Goal: Task Accomplishment & Management: Manage account settings

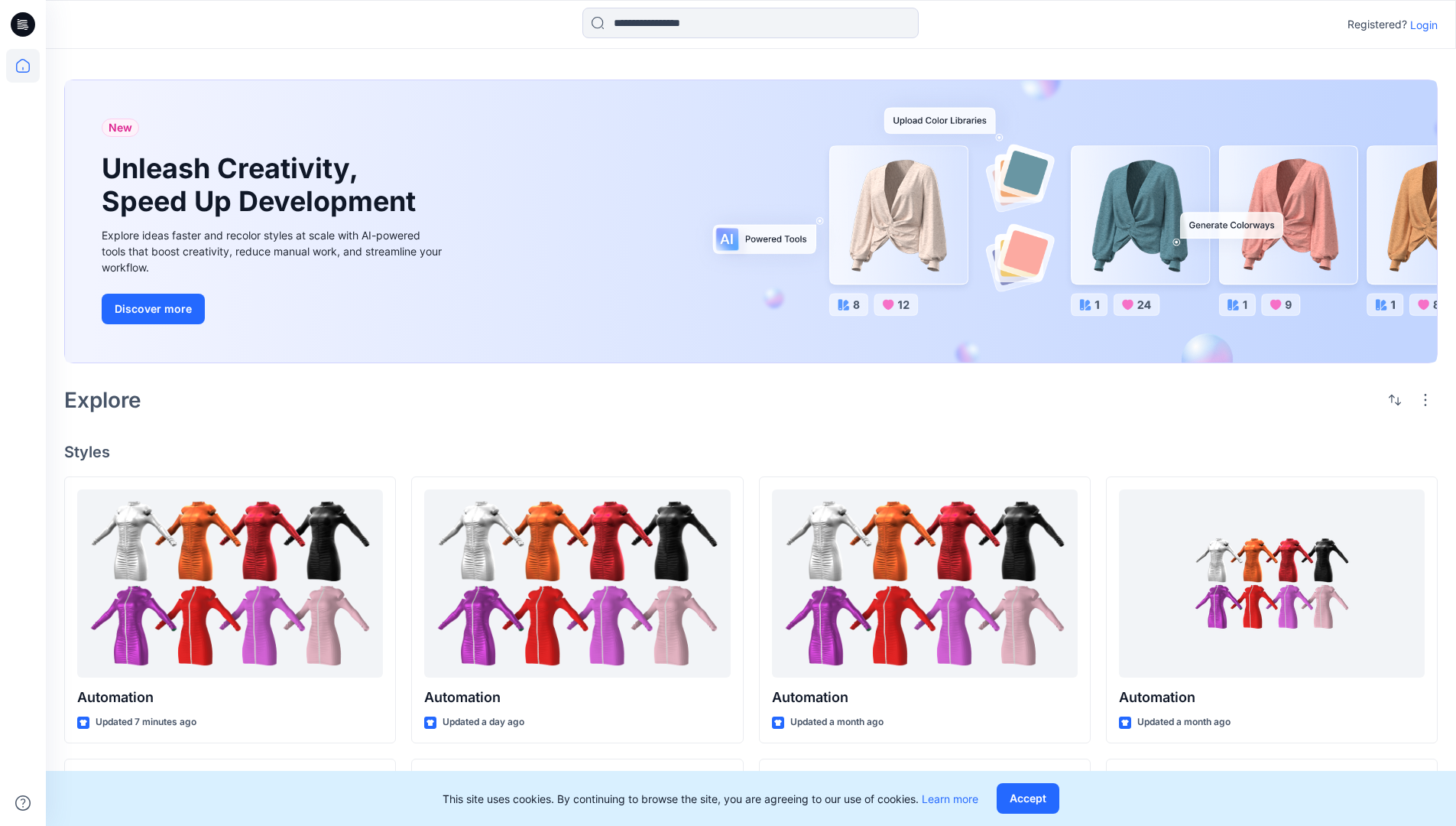
click at [1420, 25] on p "Login" at bounding box center [1424, 25] width 27 height 16
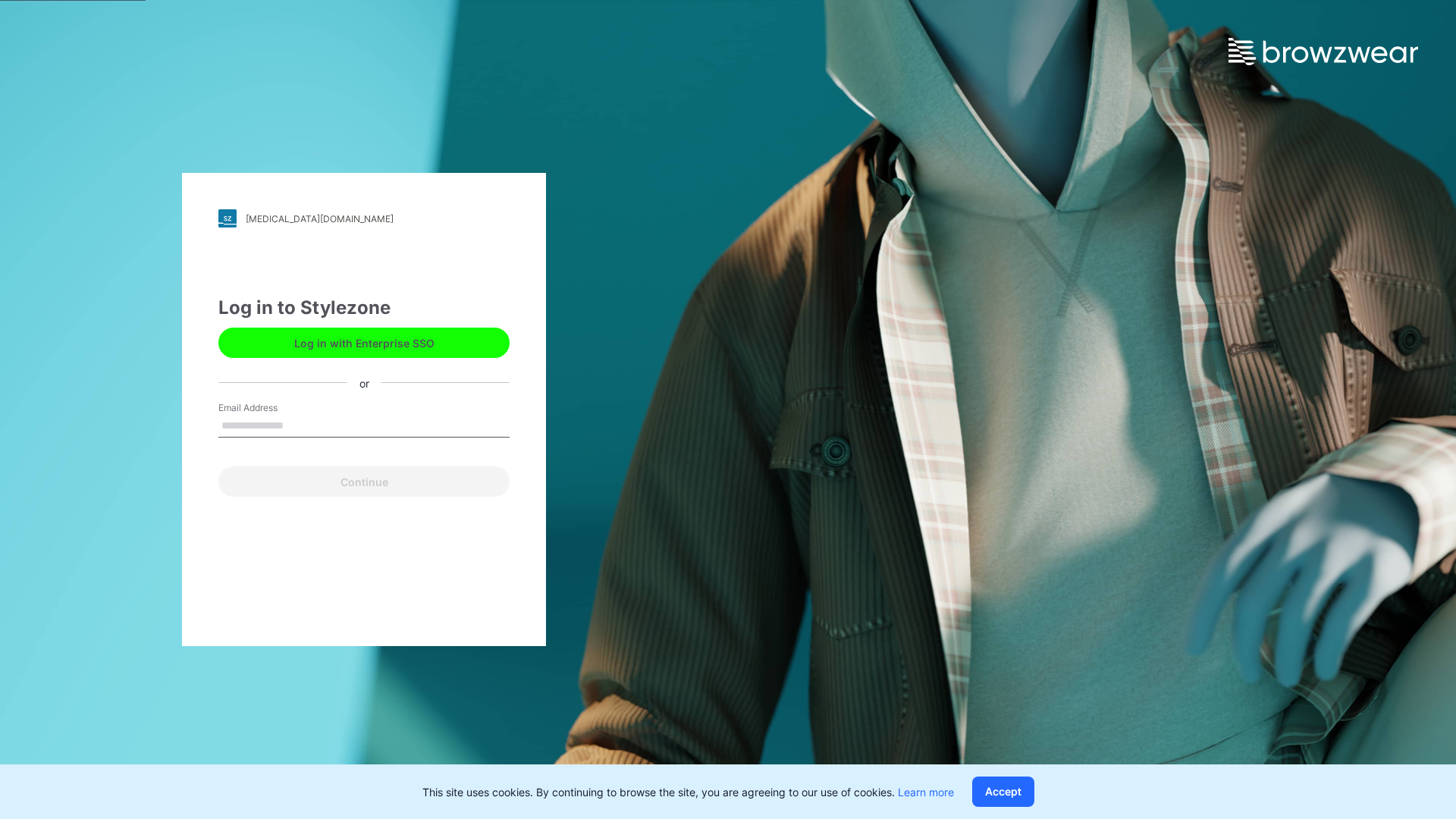
click at [299, 425] on input "Email Address" at bounding box center [364, 426] width 291 height 23
type input "**********"
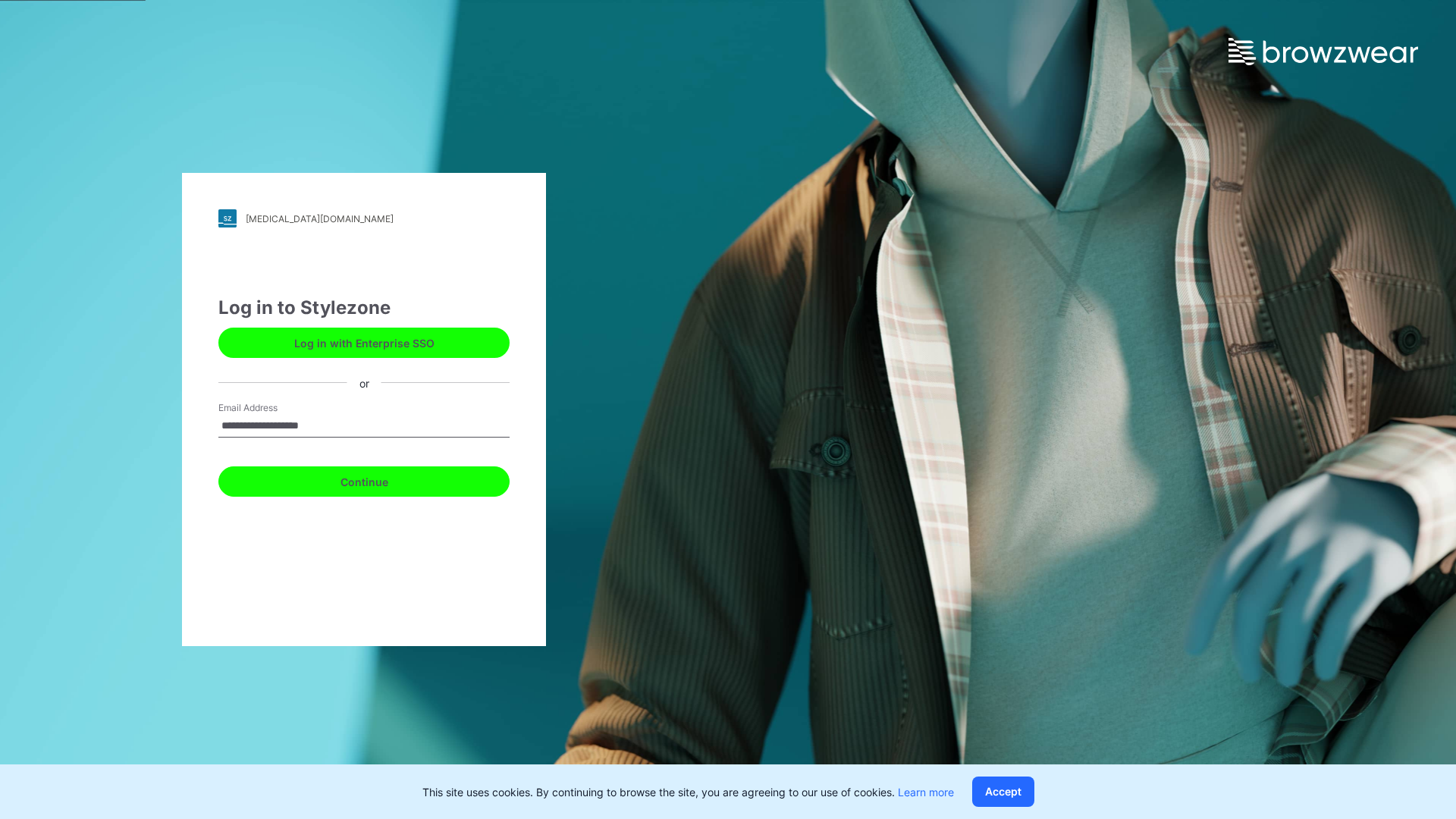
click at [381, 479] on button "Continue" at bounding box center [364, 482] width 291 height 31
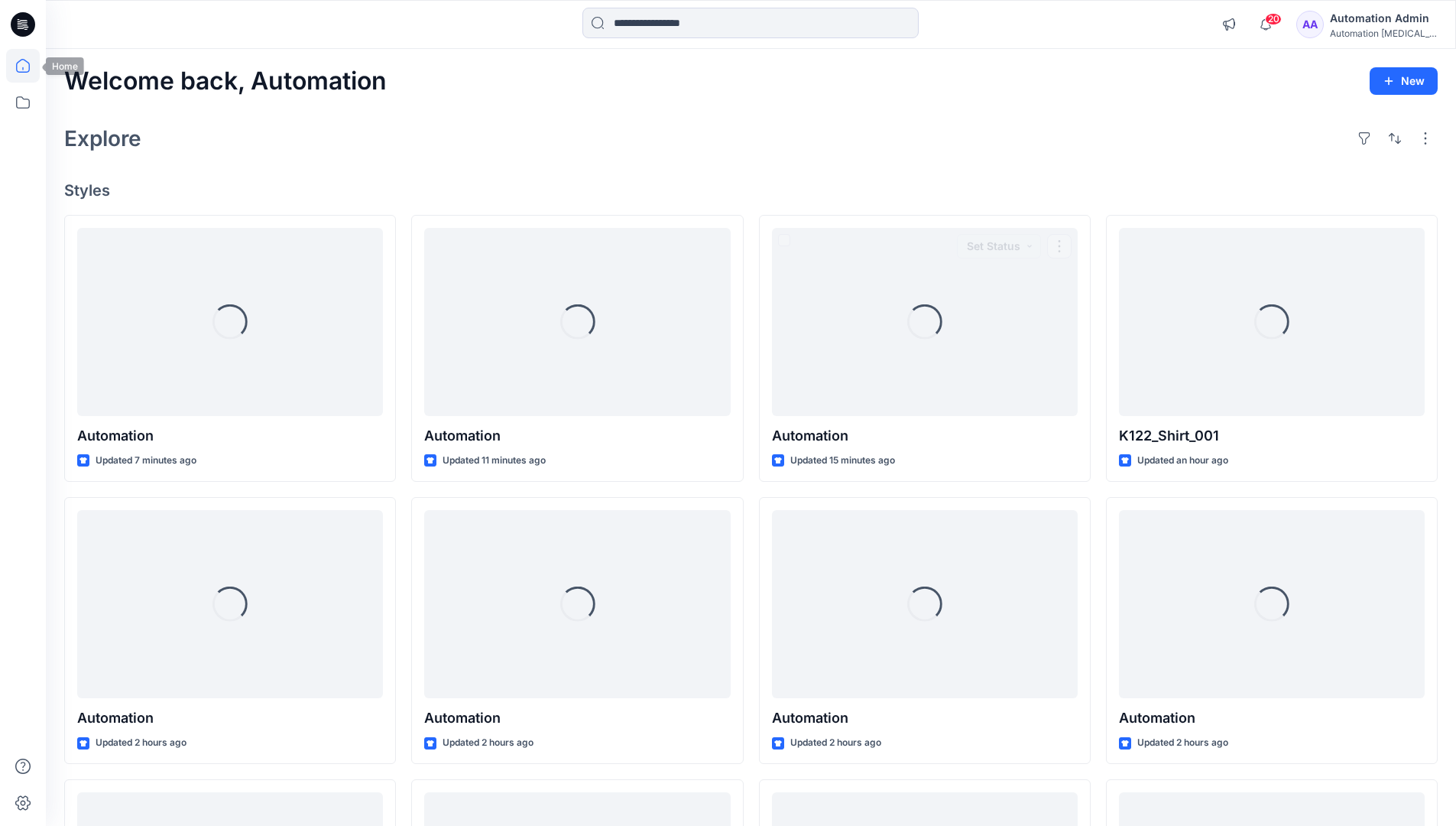
click at [29, 66] on icon at bounding box center [23, 66] width 14 height 14
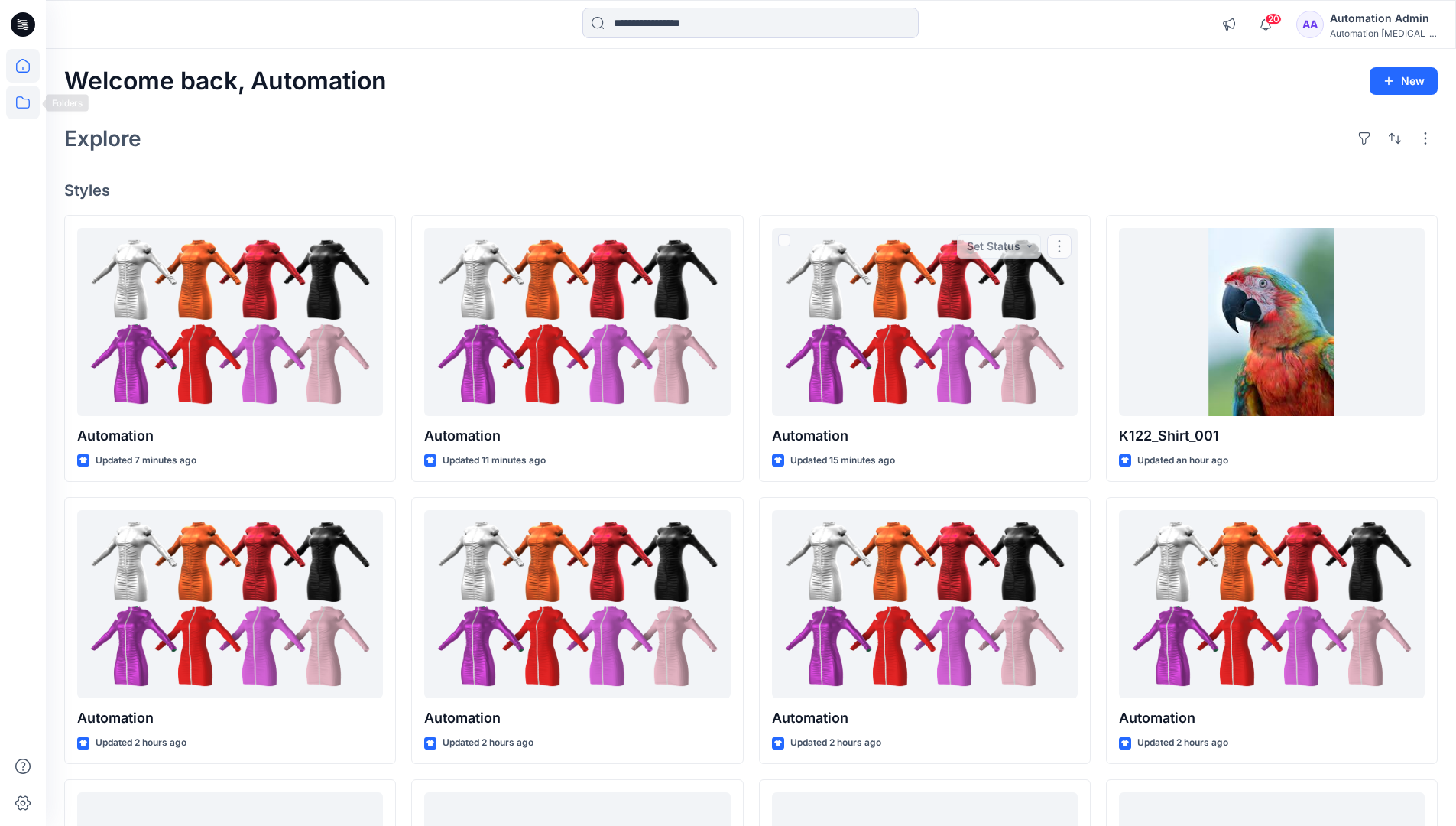
click at [22, 106] on icon at bounding box center [22, 102] width 33 height 33
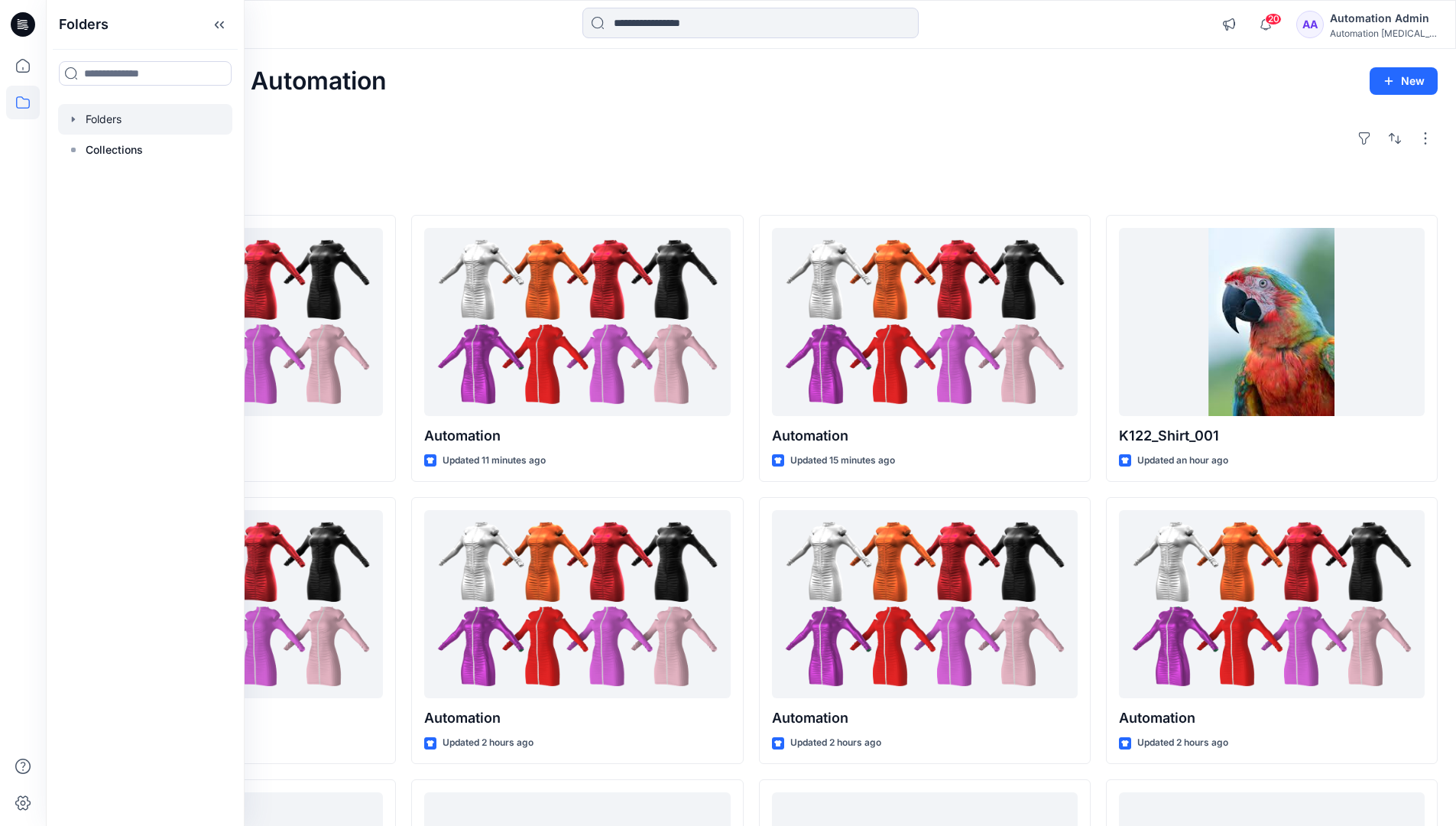
click at [97, 119] on div at bounding box center [145, 120] width 174 height 31
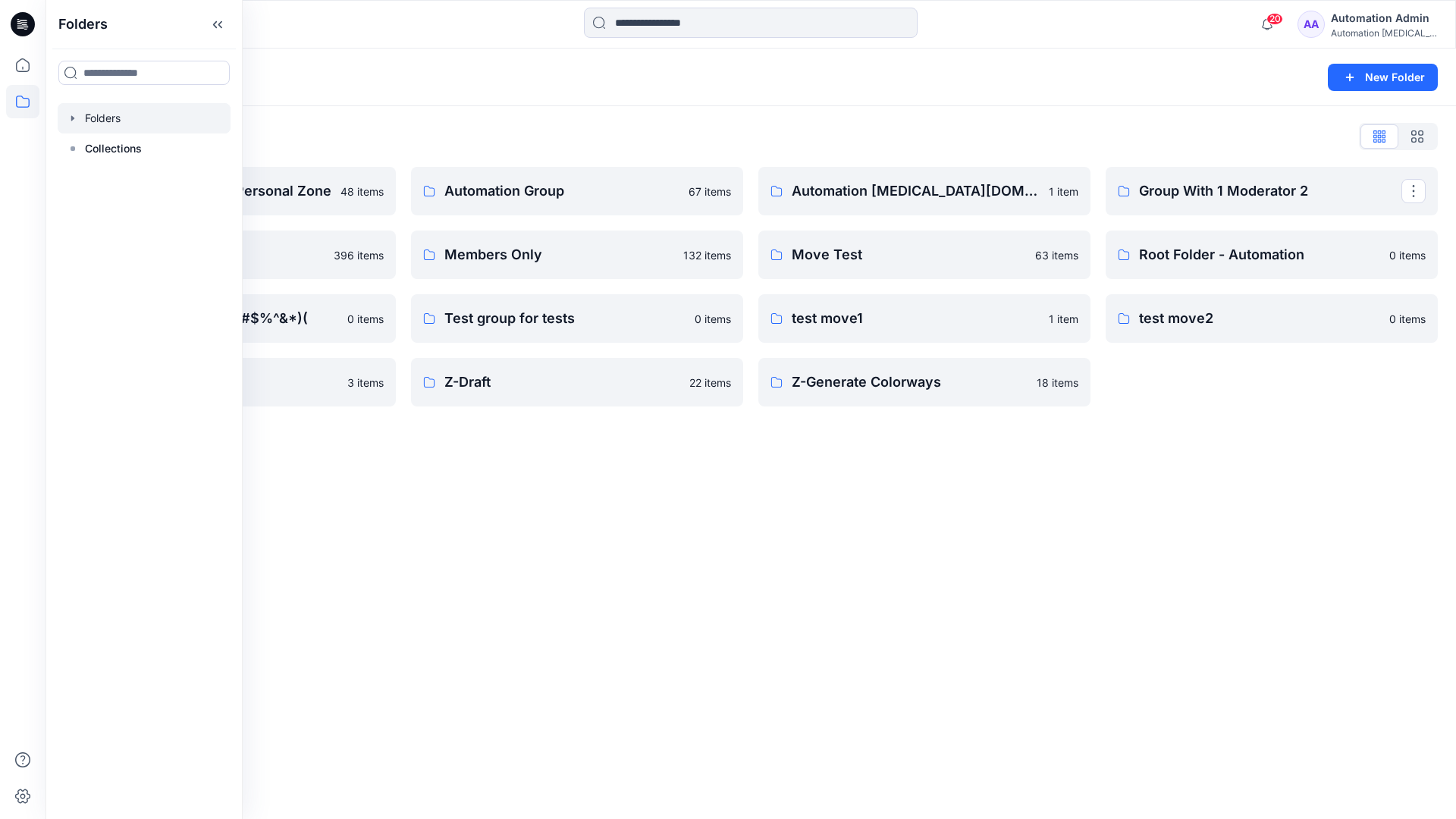
click at [1197, 198] on p "Group With 1 Moderator 2" at bounding box center [1269, 191] width 262 height 21
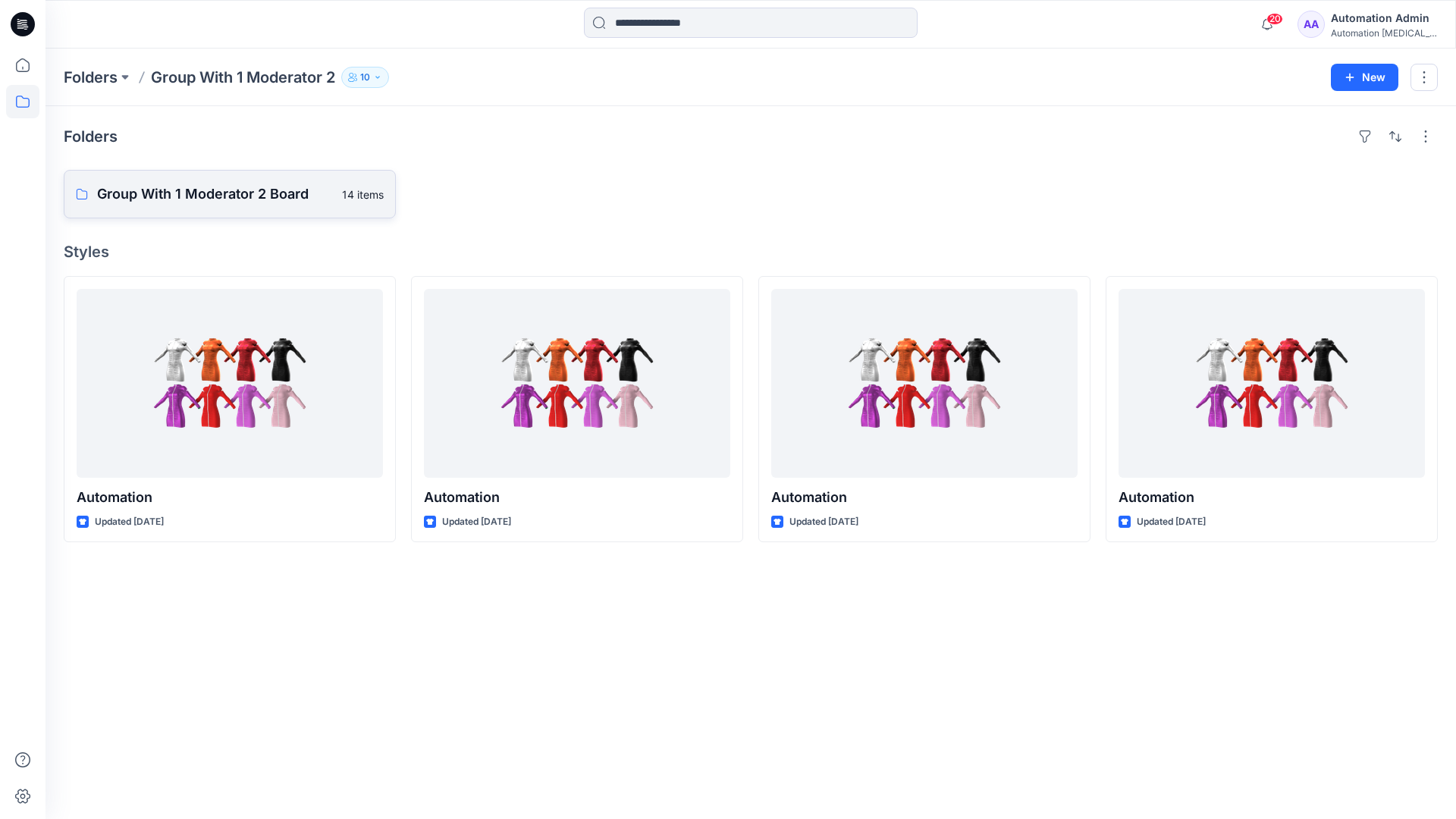
click at [262, 204] on link "Group With 1 Moderator 2 Board 14 items" at bounding box center [230, 193] width 332 height 48
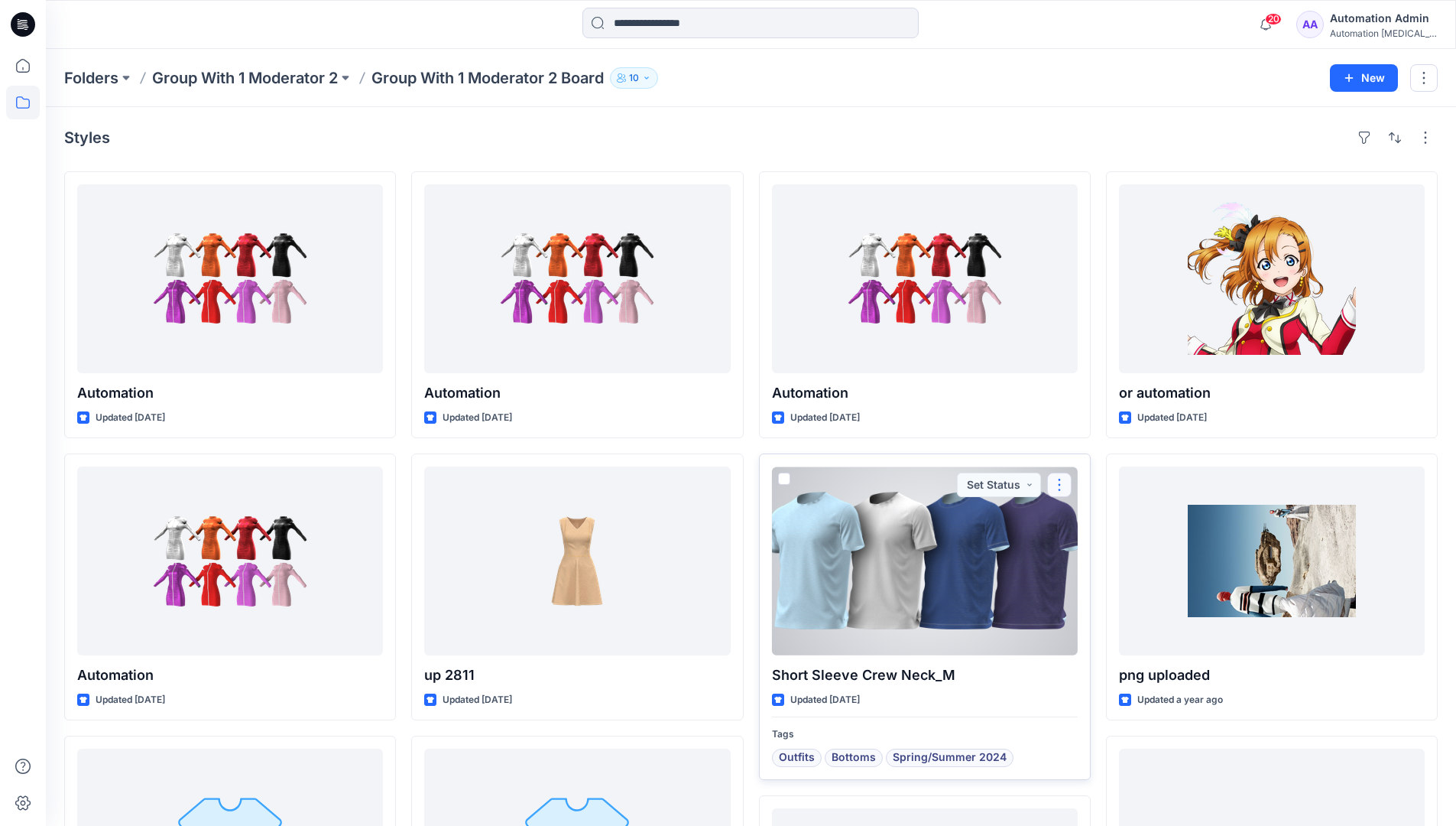
click at [1056, 493] on button "button" at bounding box center [1059, 485] width 25 height 25
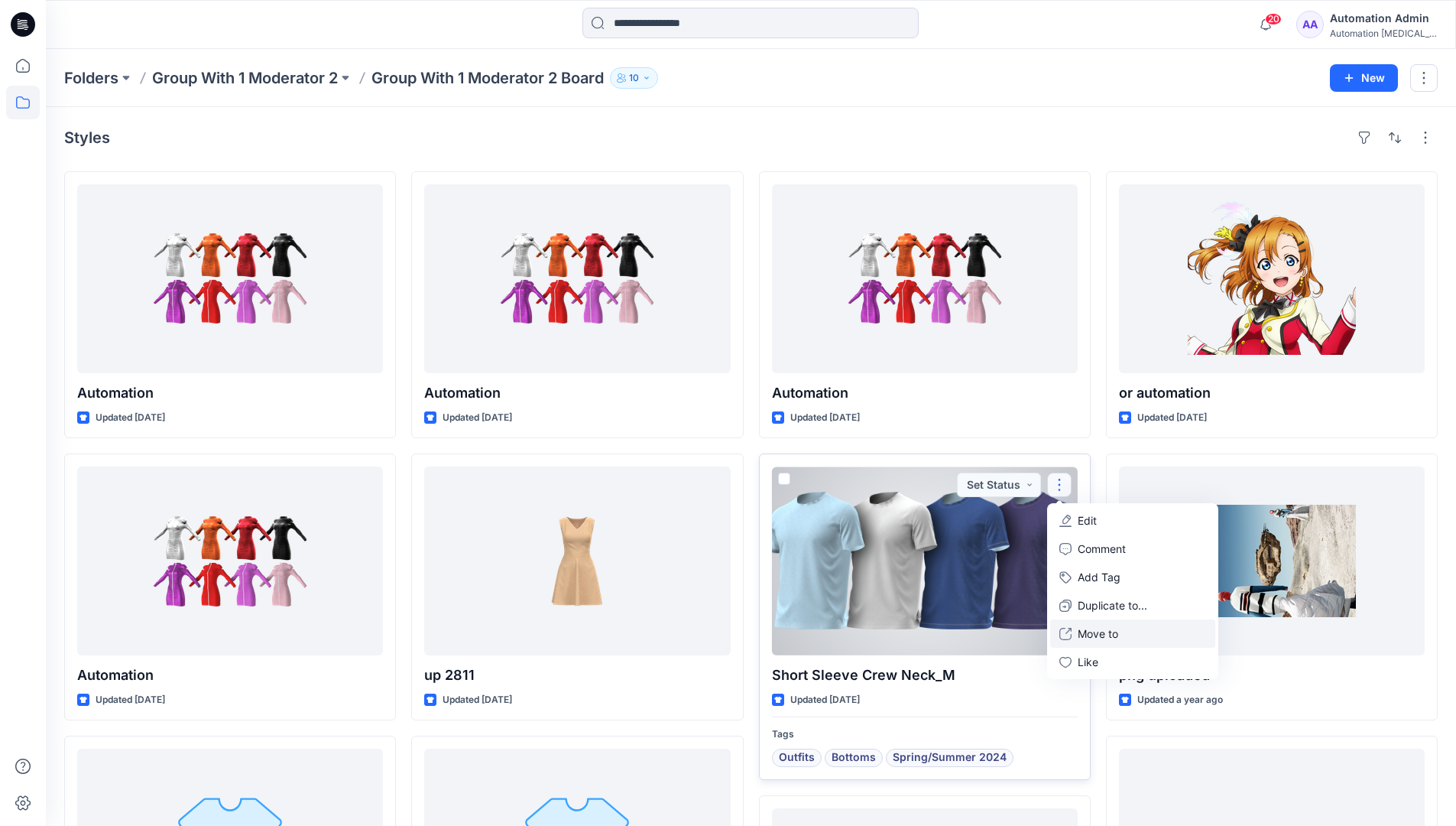
click at [1103, 635] on p "Move to" at bounding box center [1098, 633] width 40 height 16
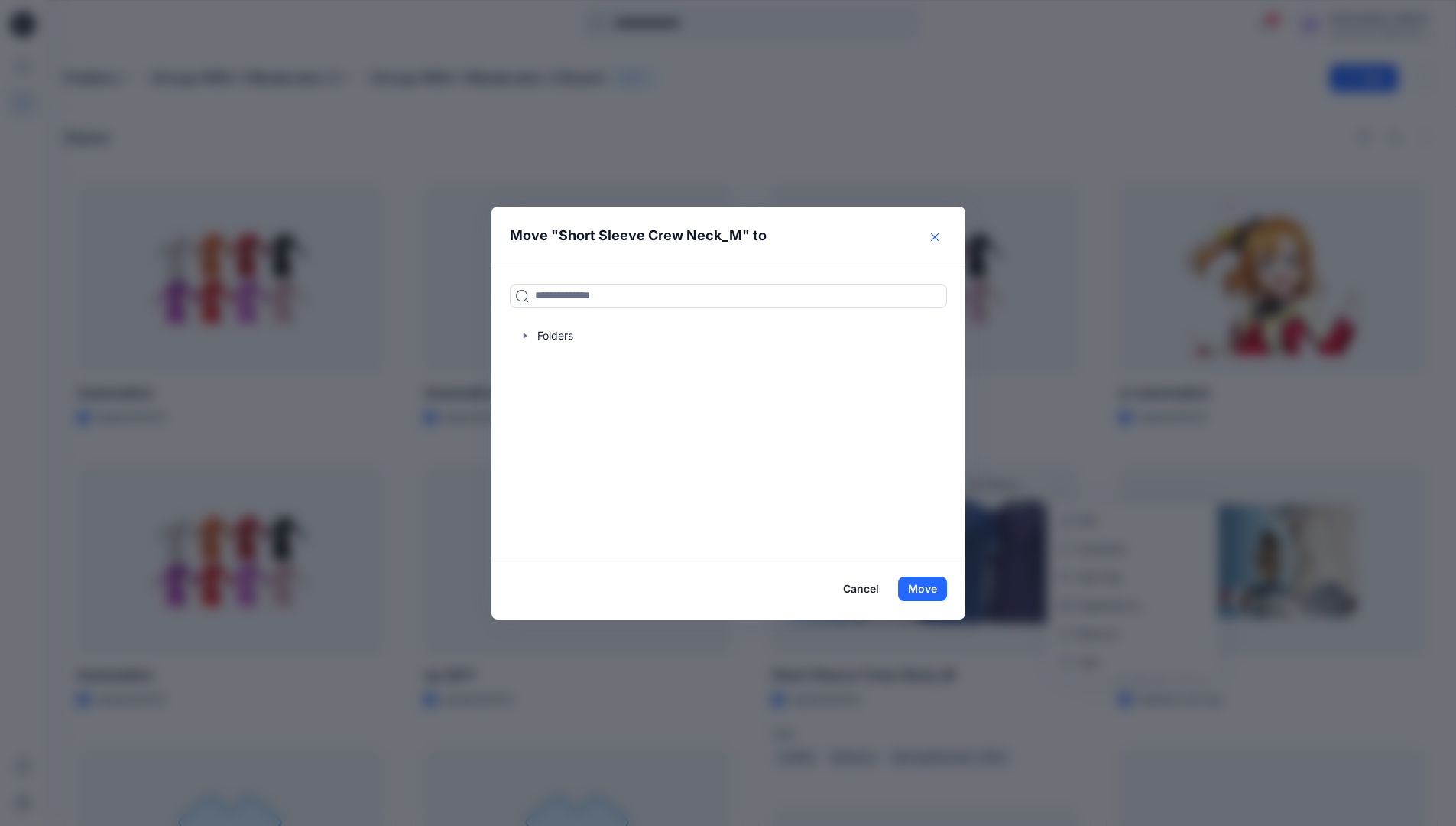
click at [939, 237] on icon "Close" at bounding box center [934, 237] width 8 height 8
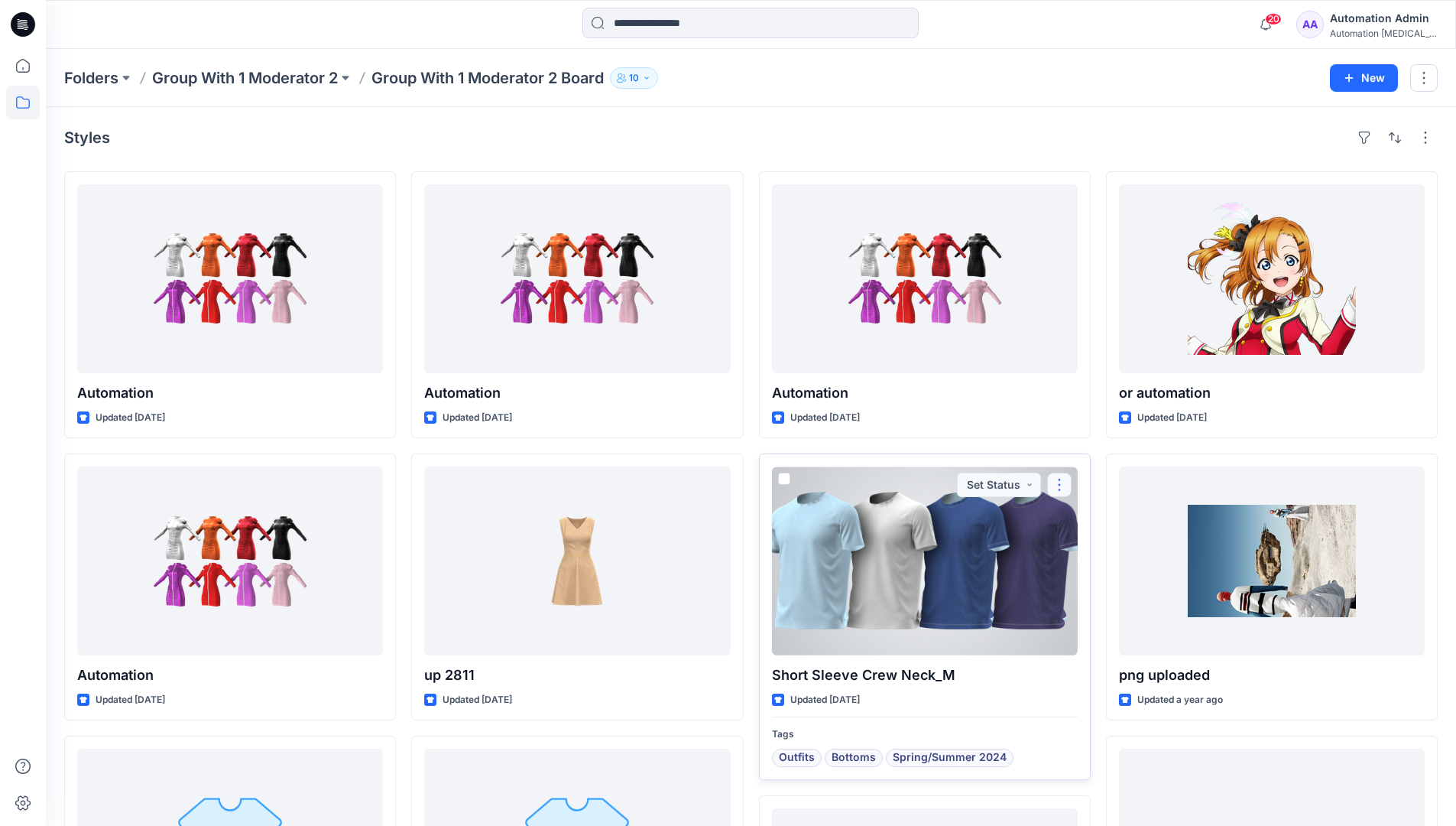
click at [1061, 486] on button "button" at bounding box center [1059, 485] width 25 height 25
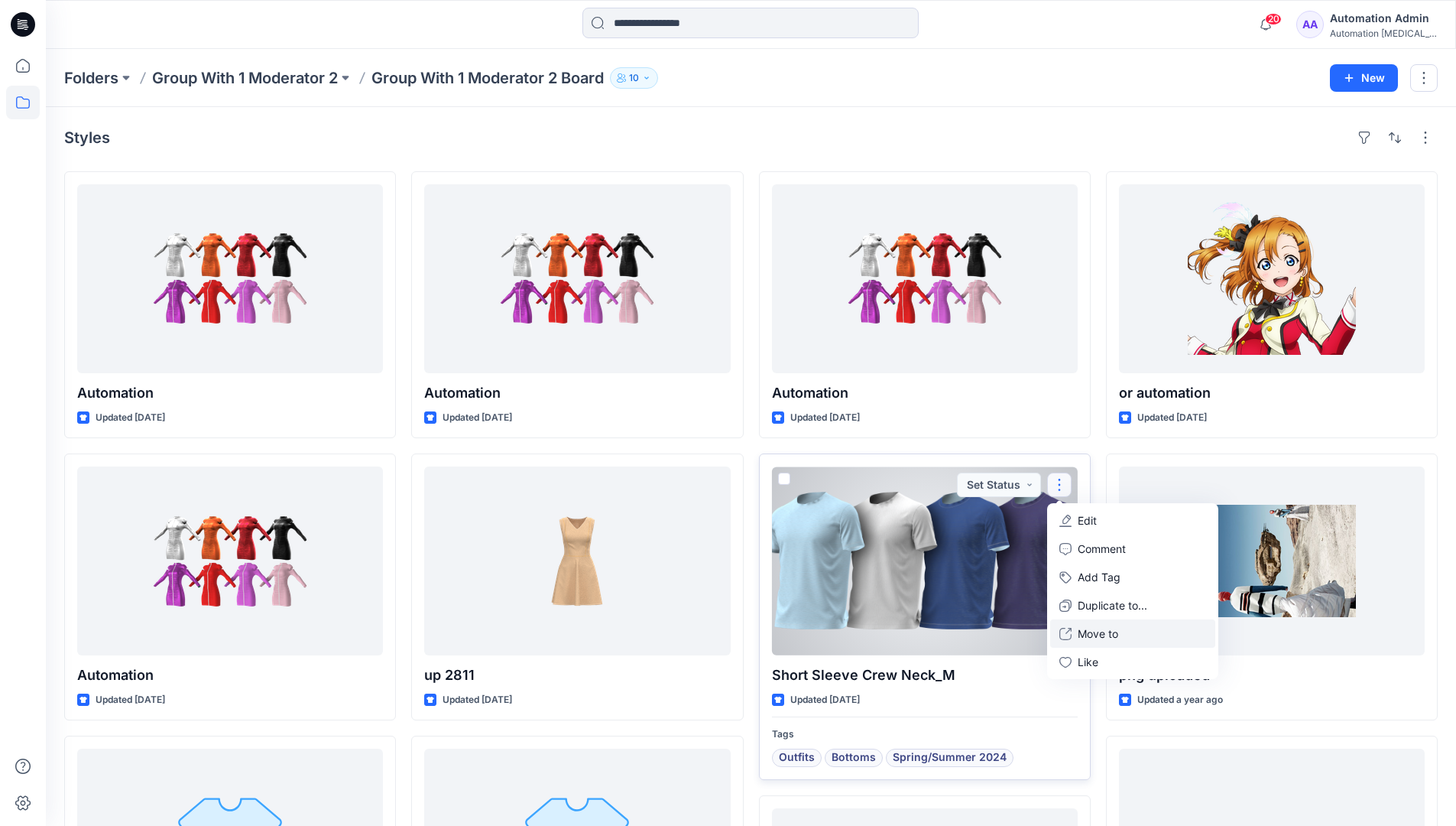
click at [1113, 629] on p "Move to" at bounding box center [1098, 633] width 40 height 16
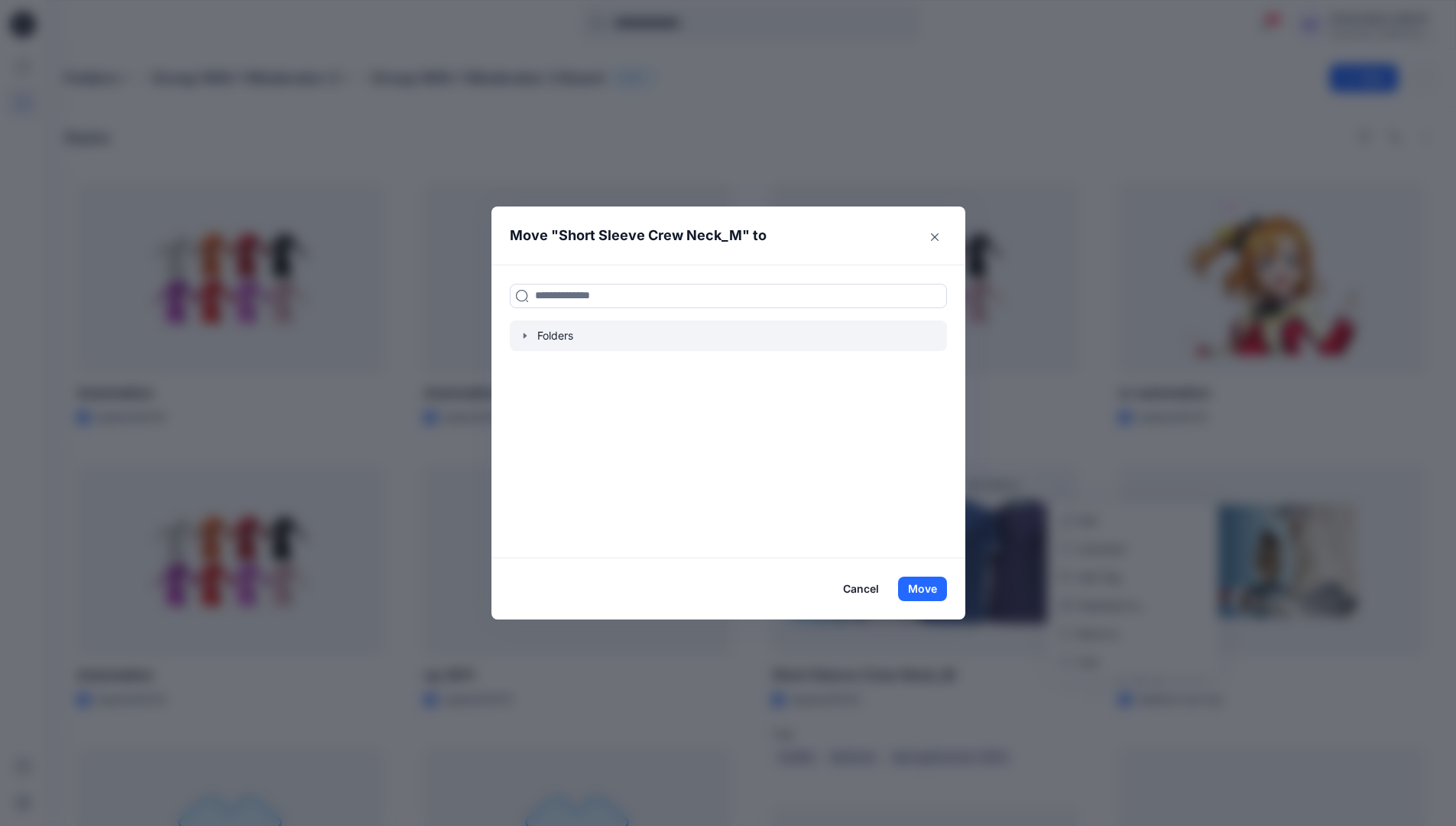
click at [545, 333] on div at bounding box center [728, 336] width 437 height 31
click at [526, 336] on icon "button" at bounding box center [525, 335] width 12 height 12
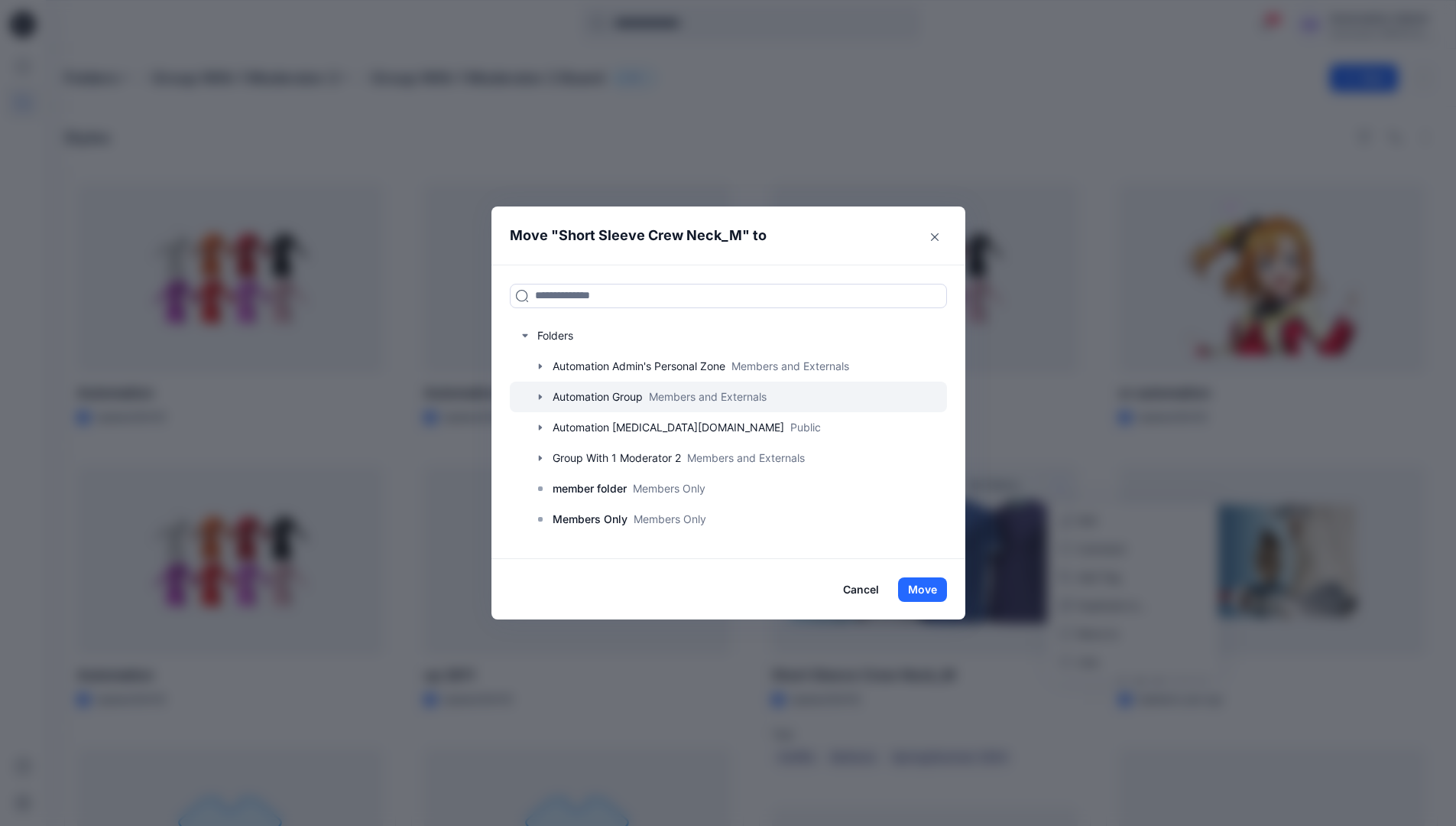
click at [601, 392] on div at bounding box center [728, 397] width 437 height 31
click at [940, 241] on button "Close" at bounding box center [934, 237] width 25 height 25
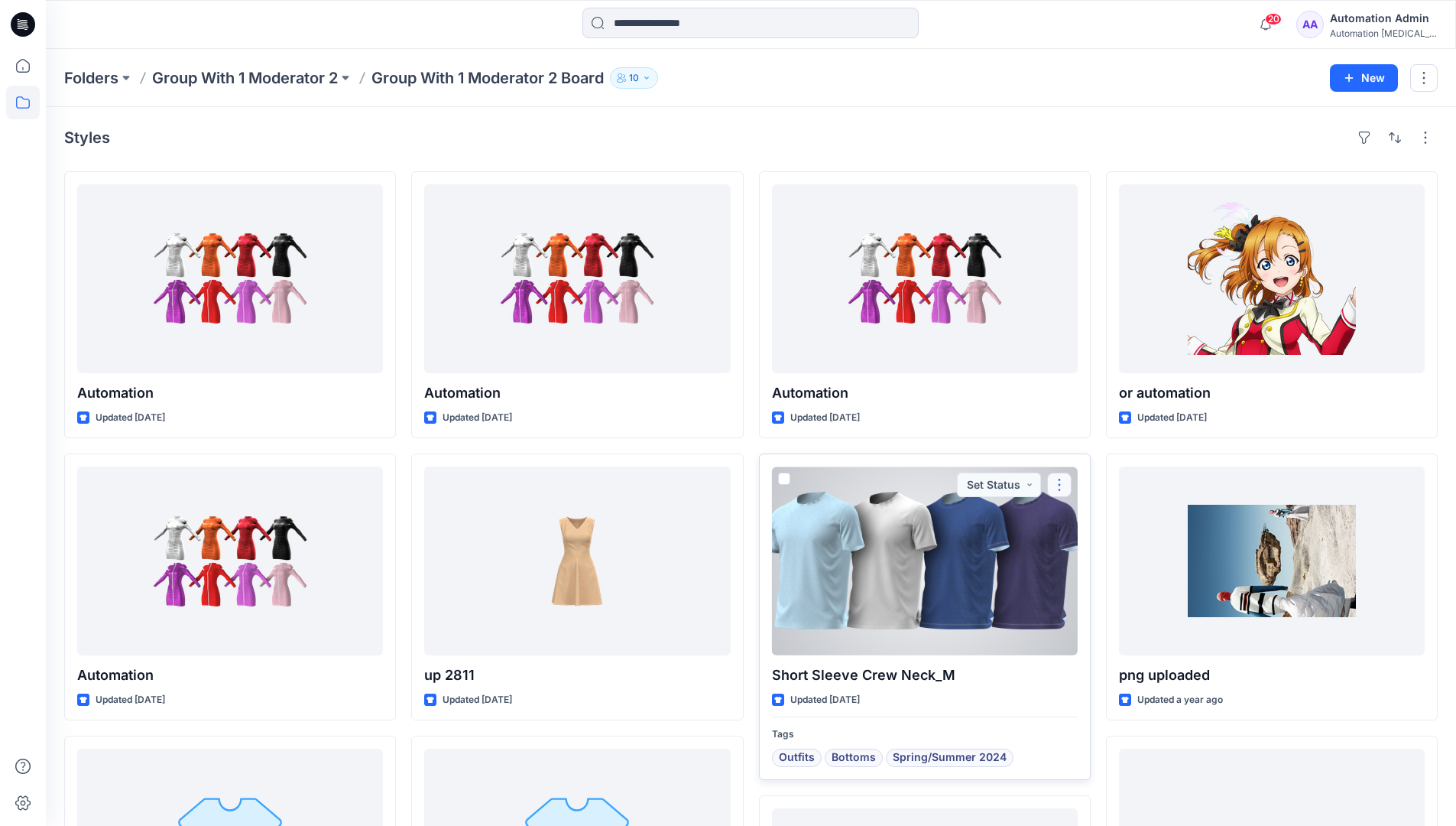
click at [1060, 485] on button "button" at bounding box center [1059, 485] width 25 height 25
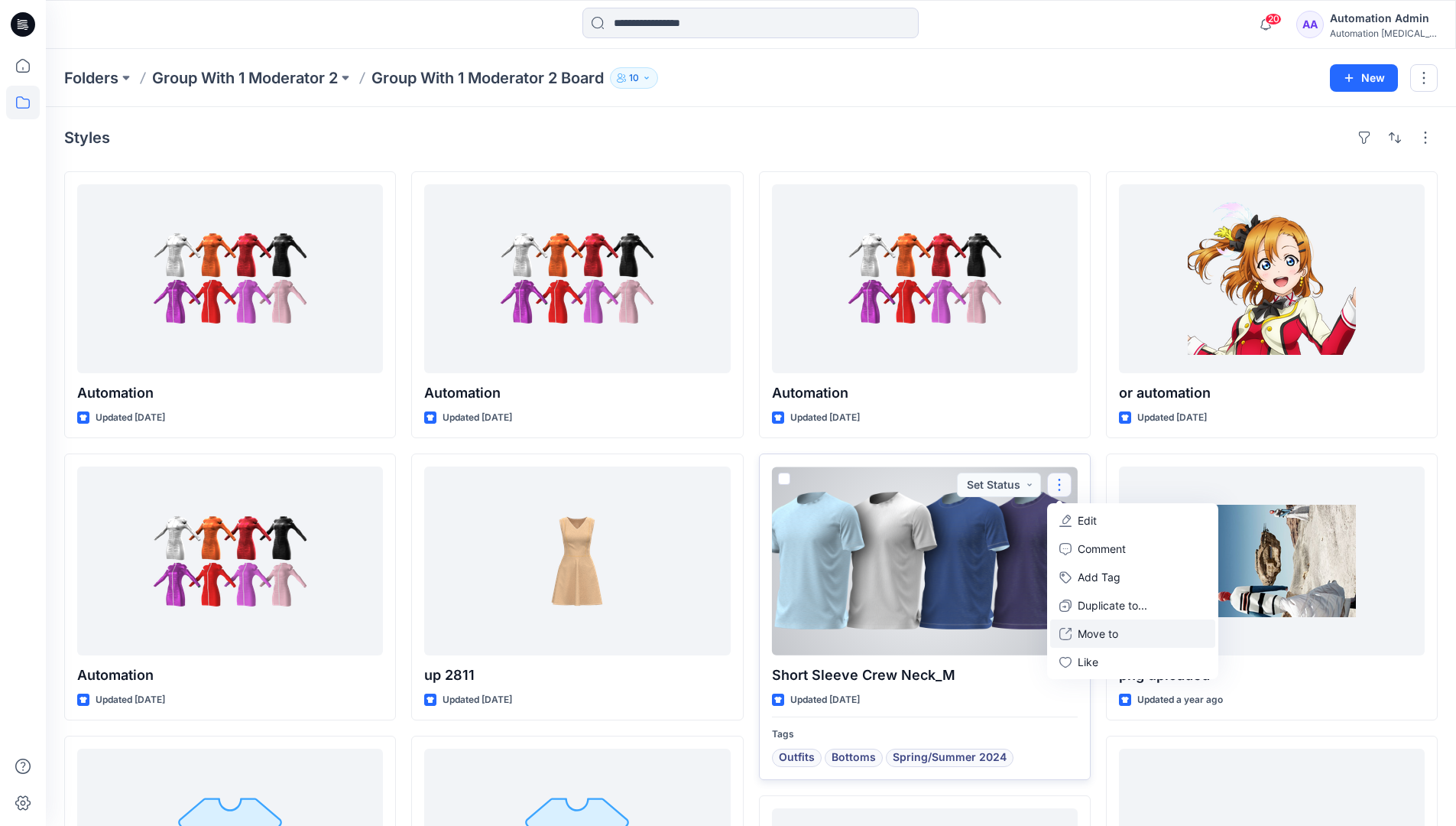
click at [1085, 633] on p "Move to" at bounding box center [1098, 633] width 40 height 16
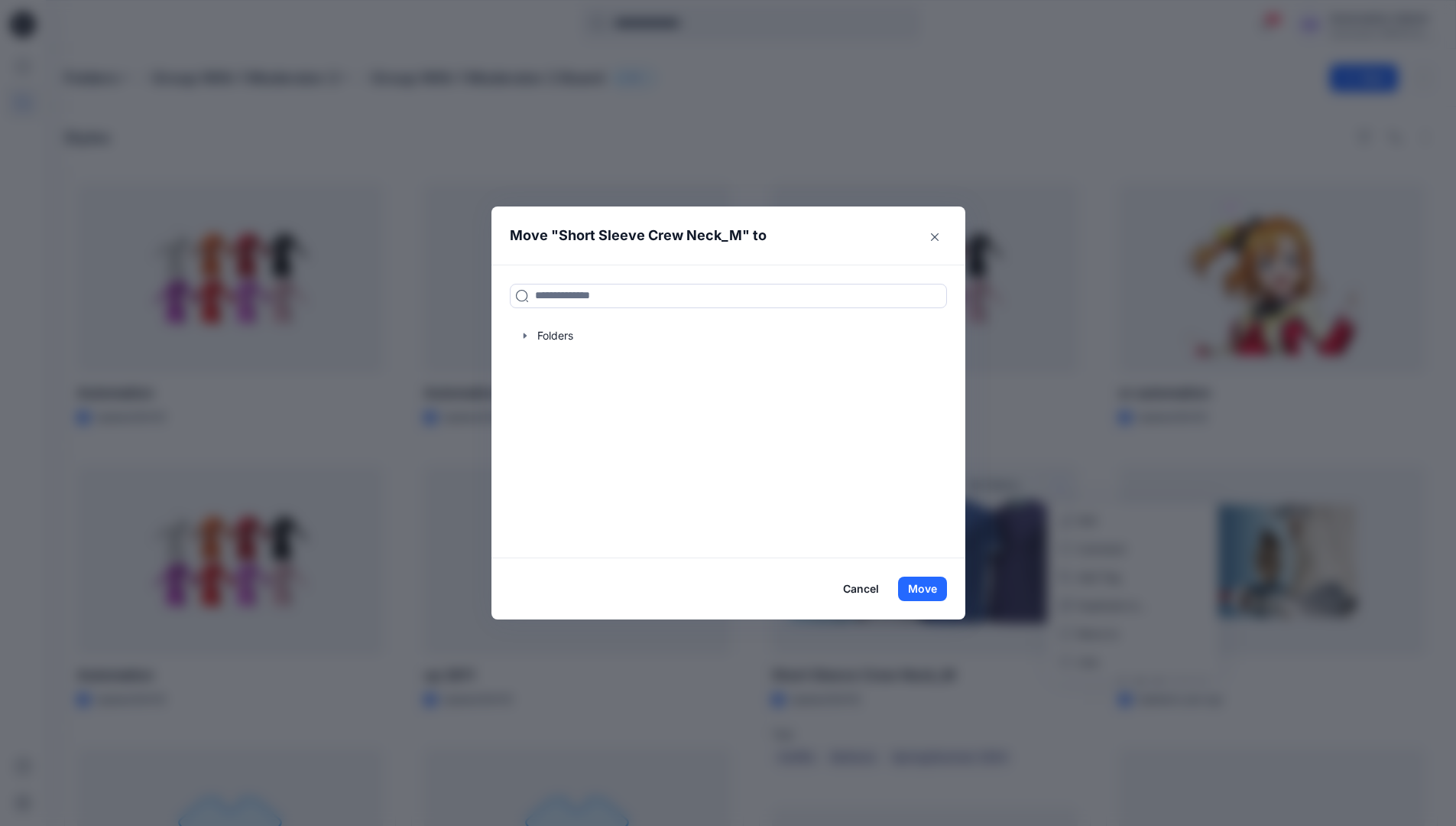
click at [856, 590] on button "Cancel" at bounding box center [861, 588] width 56 height 25
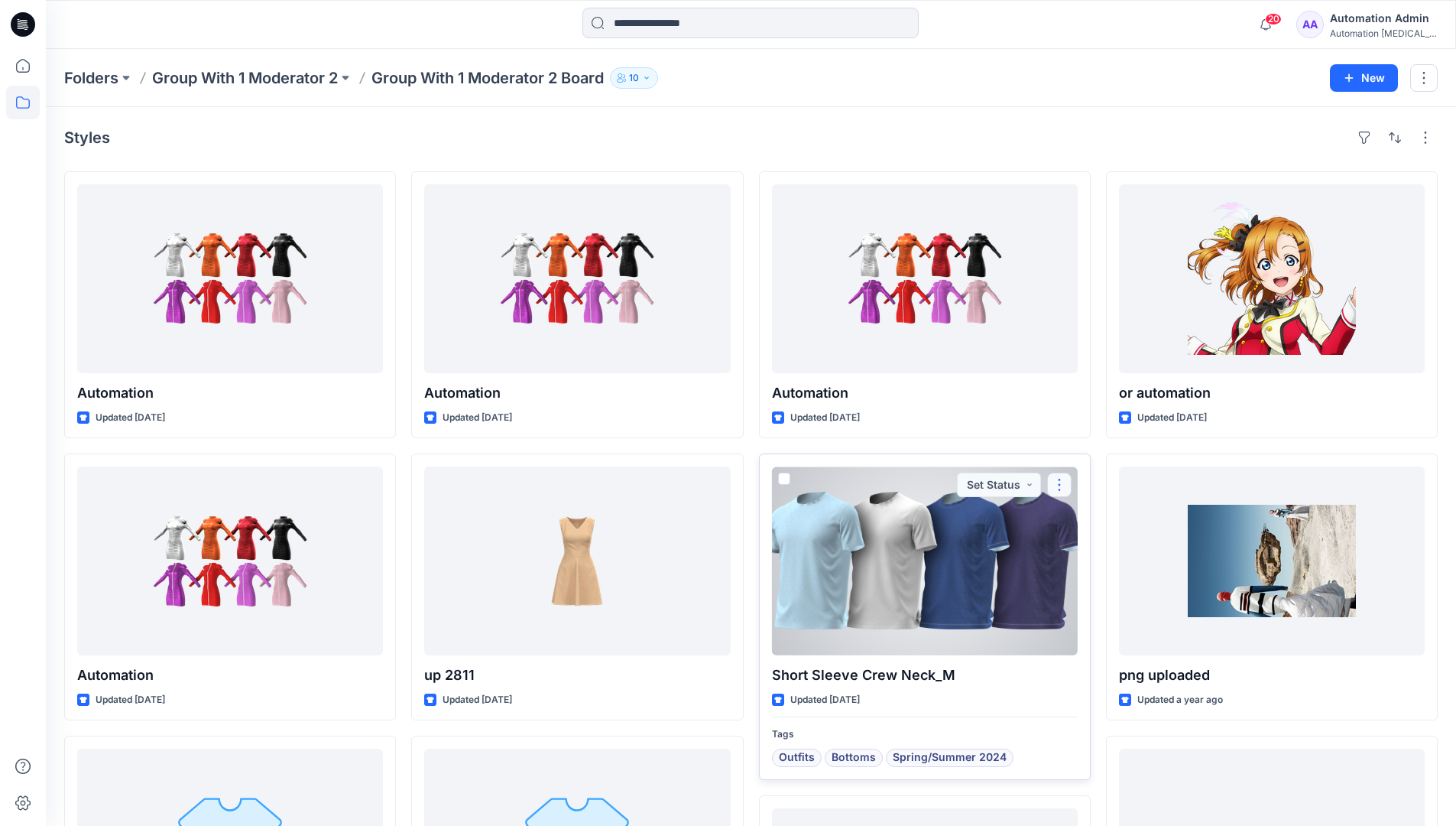
click at [1058, 488] on button "button" at bounding box center [1059, 485] width 25 height 25
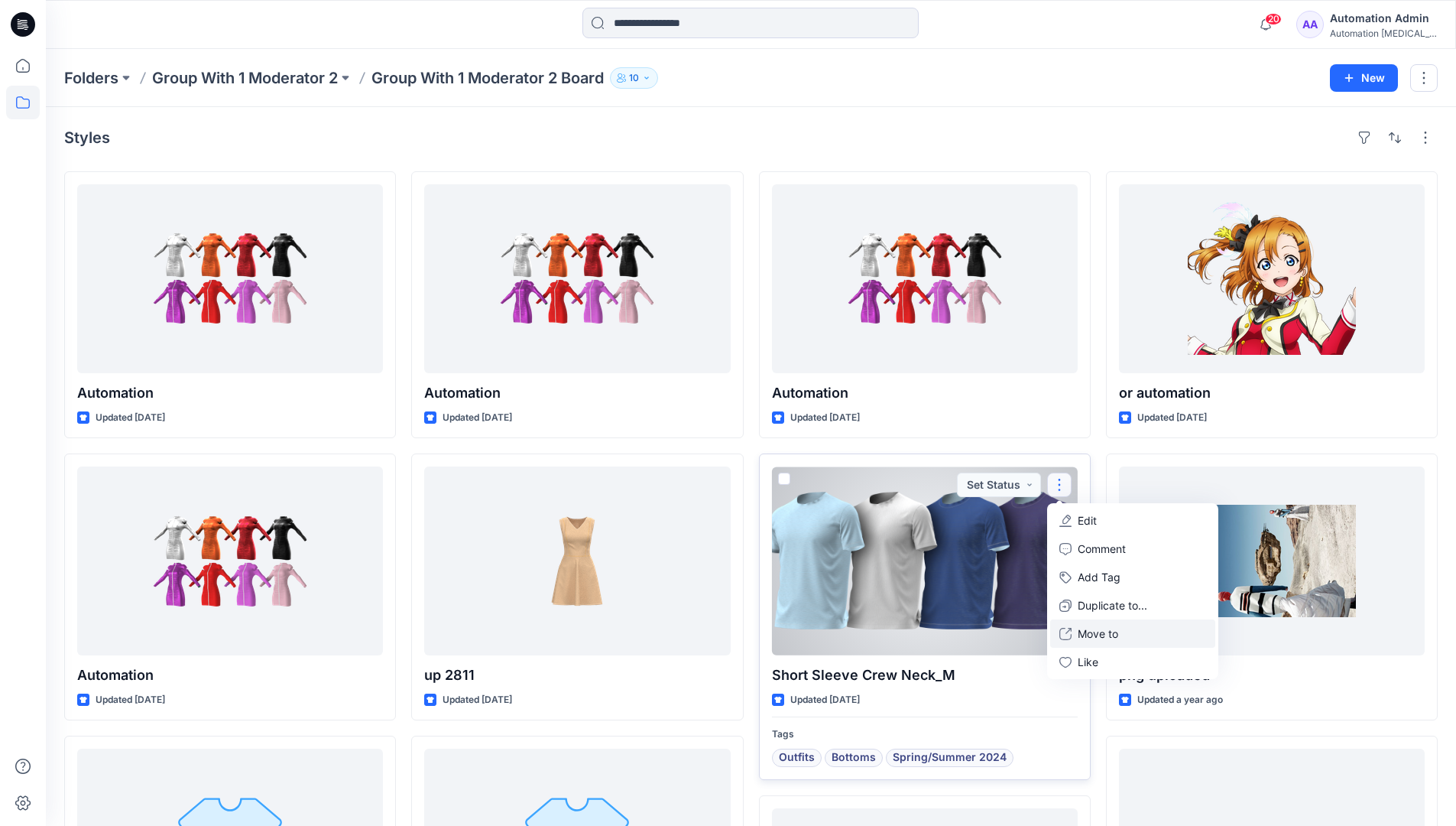
click at [1088, 628] on p "Move to" at bounding box center [1098, 633] width 40 height 16
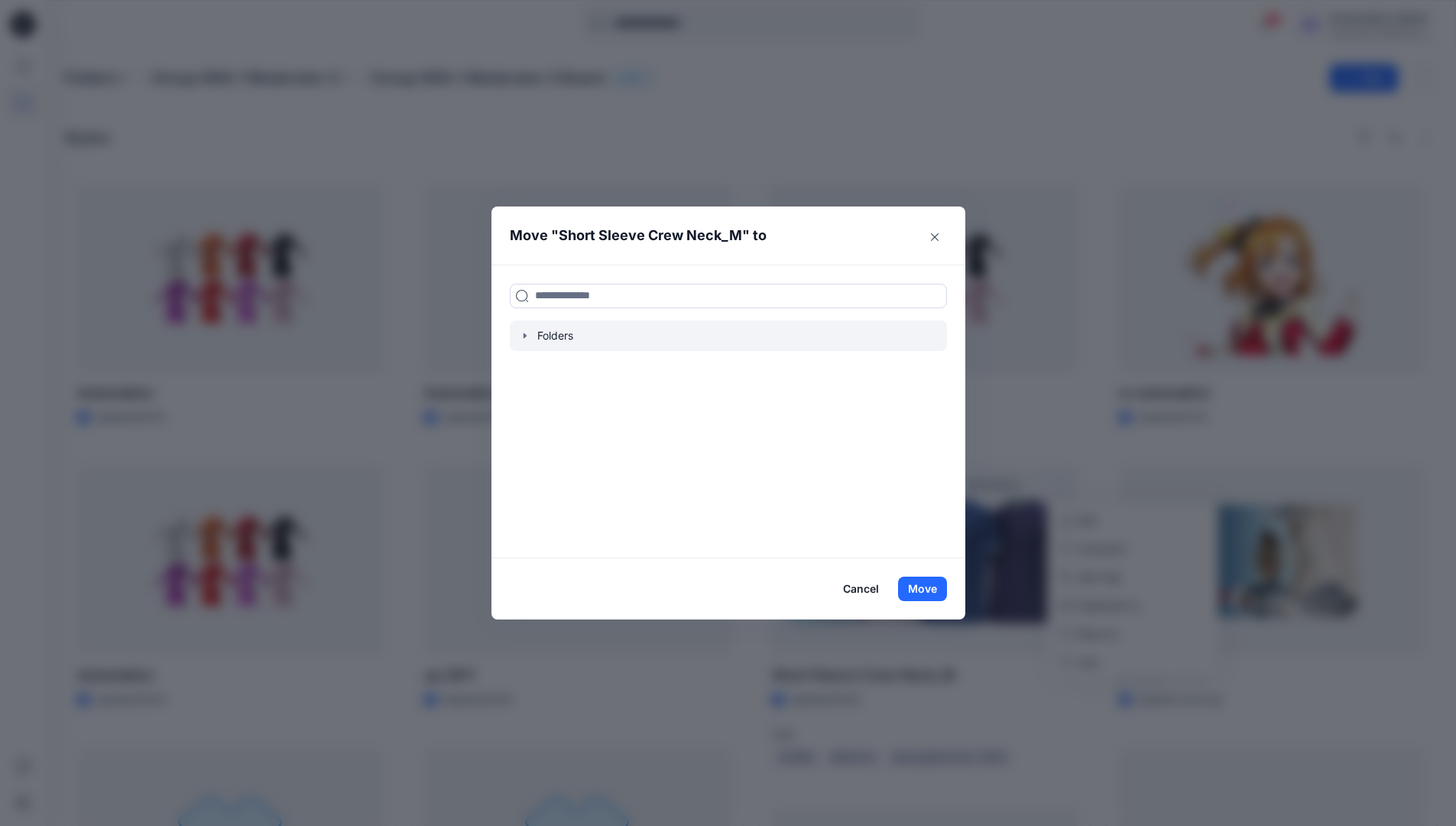
click at [545, 339] on div at bounding box center [728, 336] width 437 height 31
click at [531, 336] on icon "button" at bounding box center [525, 335] width 12 height 12
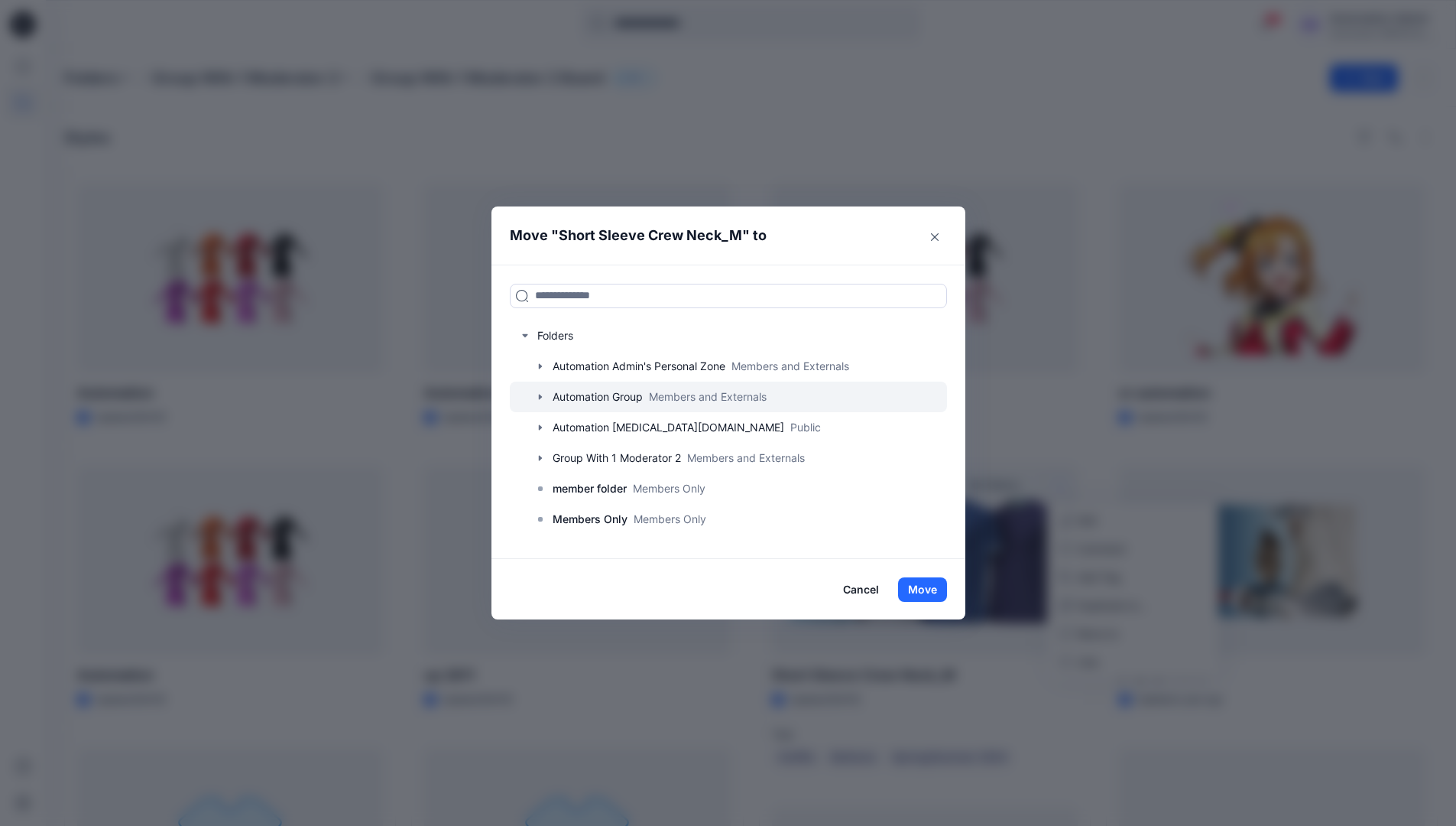
click at [560, 394] on div at bounding box center [728, 397] width 437 height 31
click at [863, 585] on button "Cancel" at bounding box center [861, 589] width 56 height 25
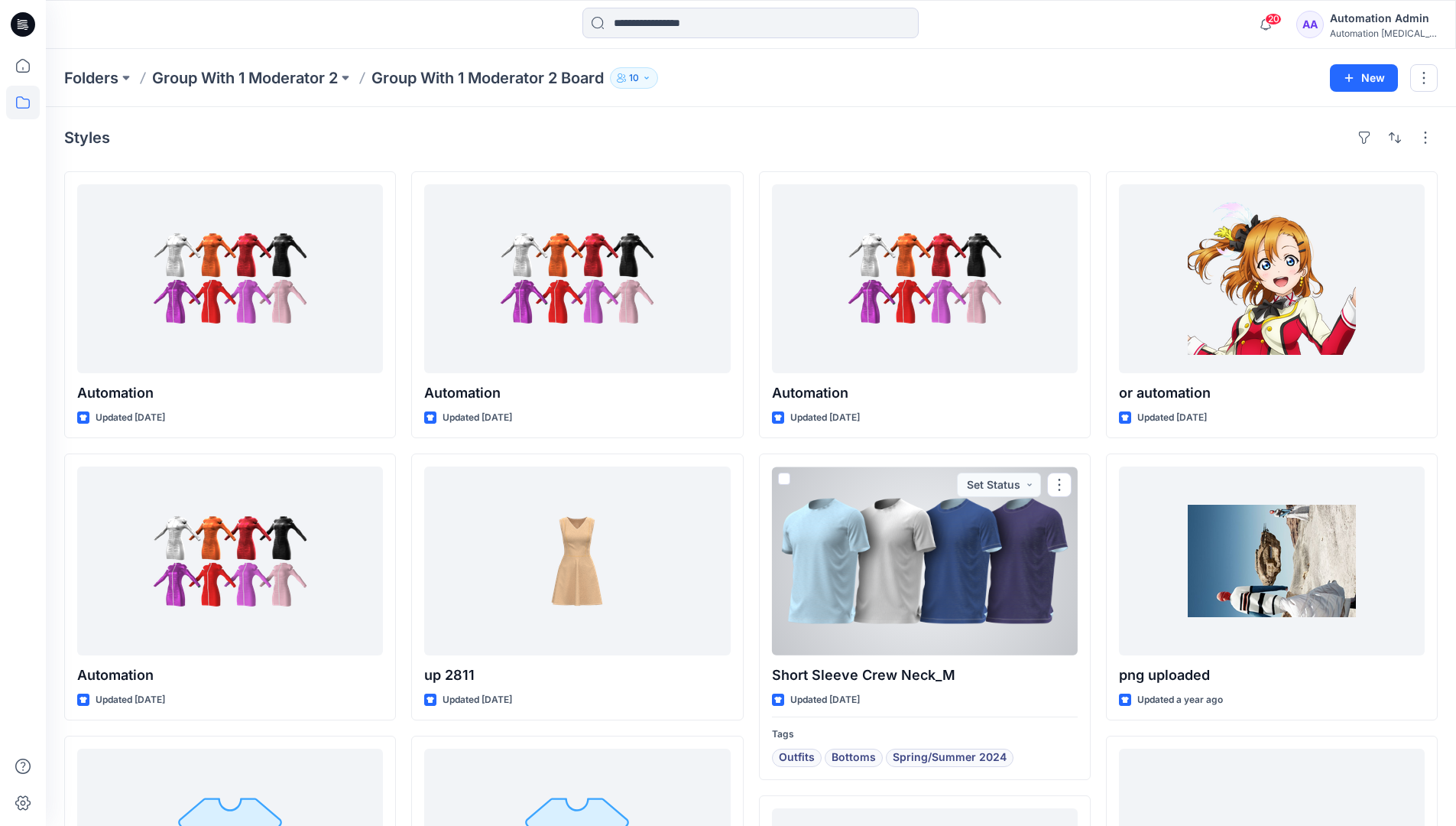
click at [1359, 34] on div "Automation testim..." at bounding box center [1383, 32] width 107 height 11
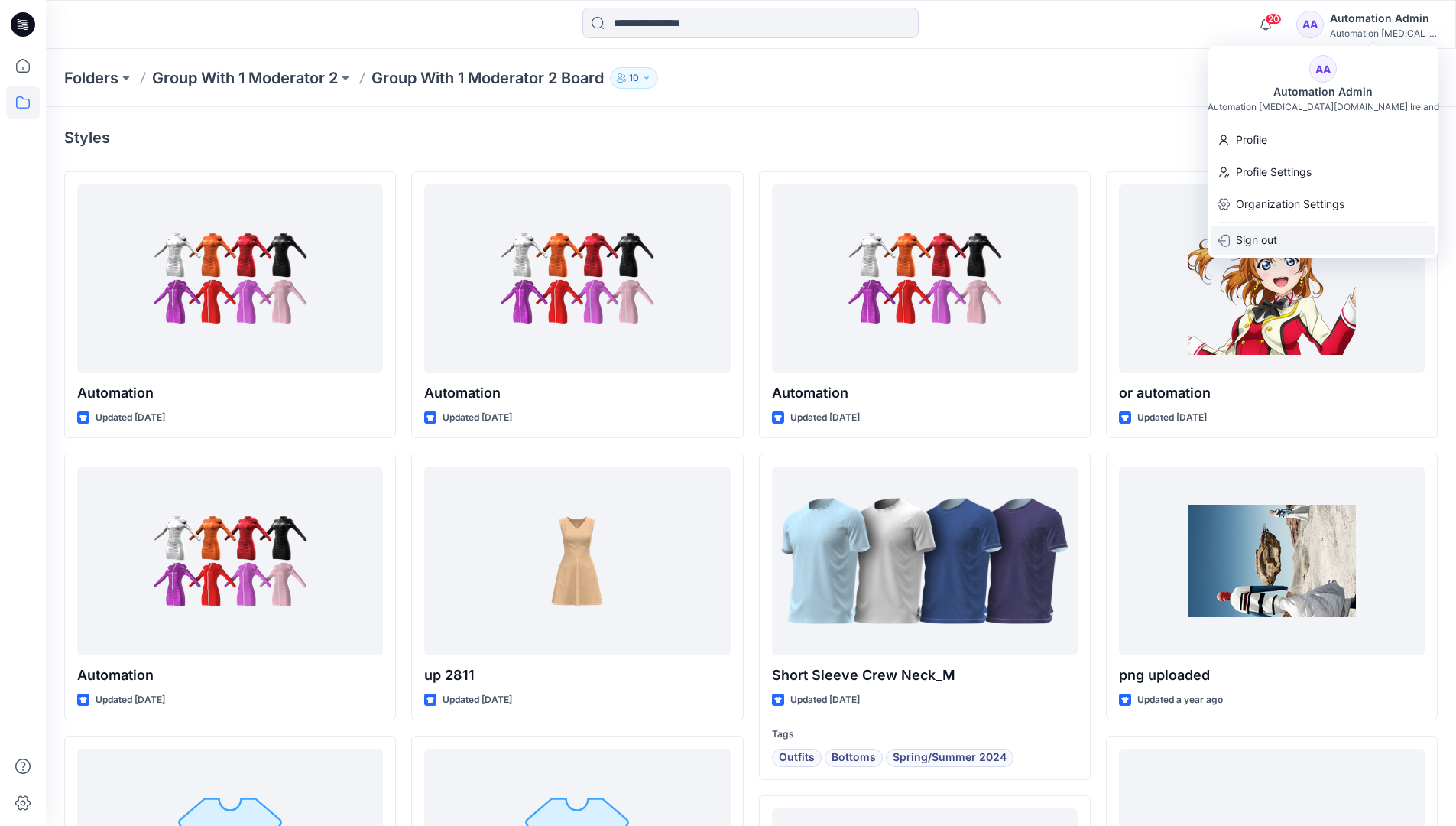
click at [1271, 239] on p "Sign out" at bounding box center [1257, 240] width 41 height 29
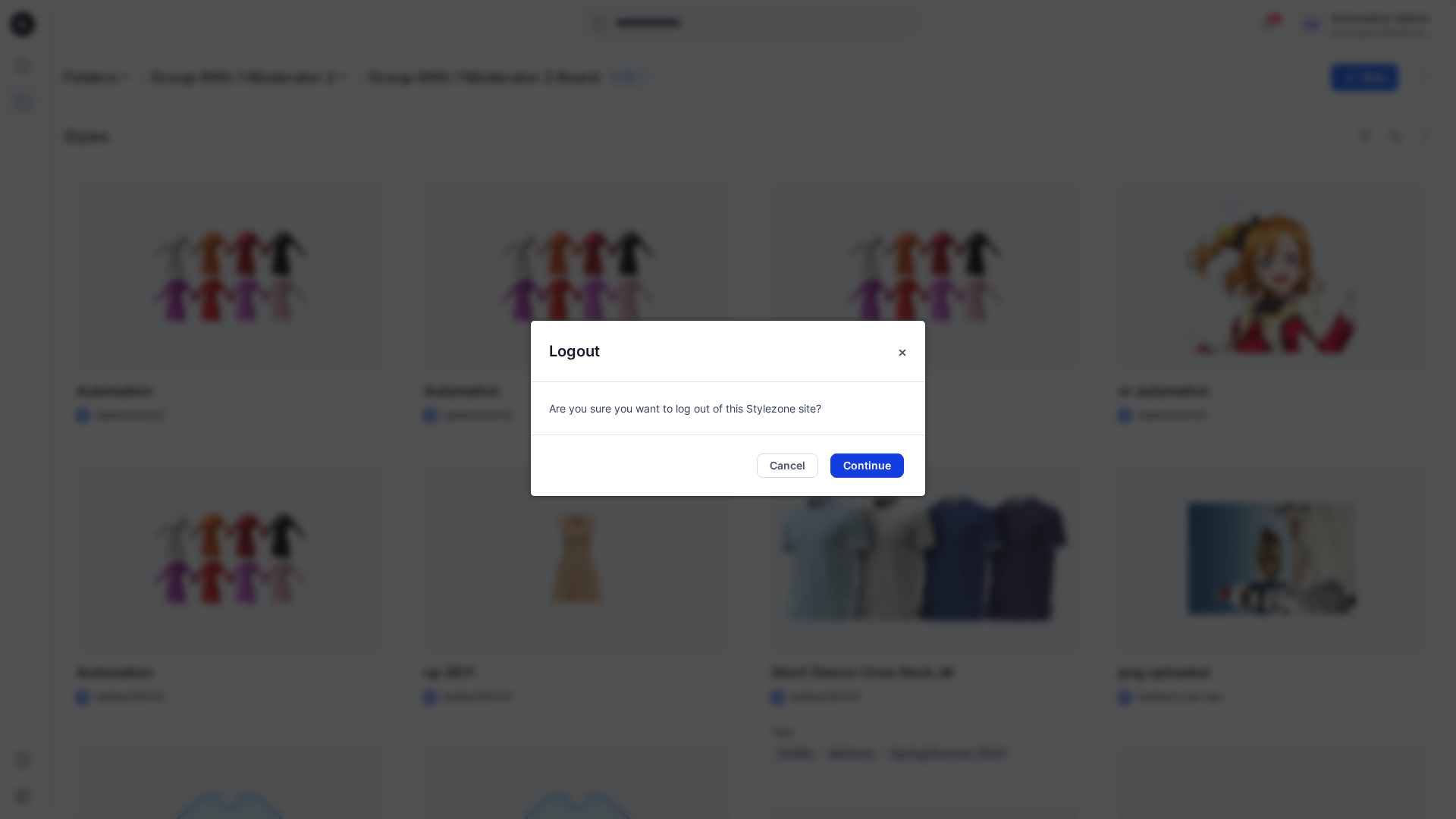
click at [879, 456] on button "Continue" at bounding box center [867, 465] width 74 height 25
